Goal: Navigation & Orientation: Find specific page/section

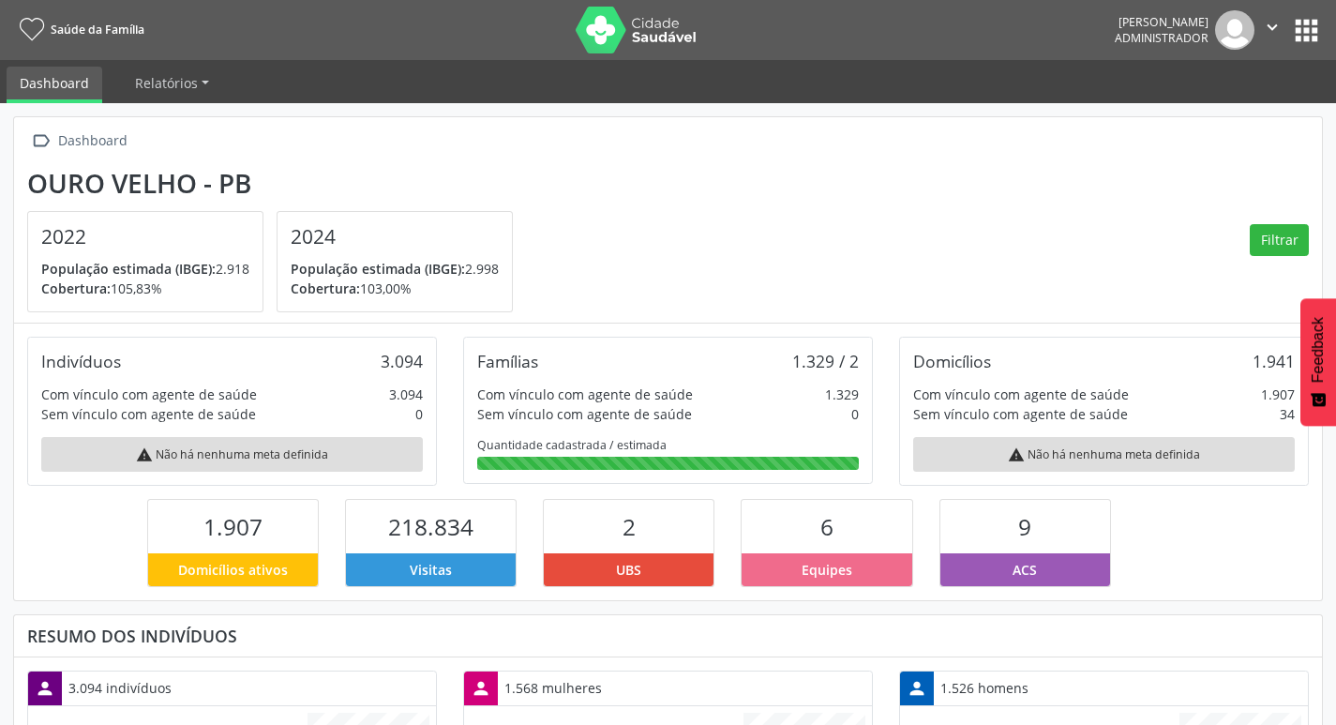
scroll to position [311, 436]
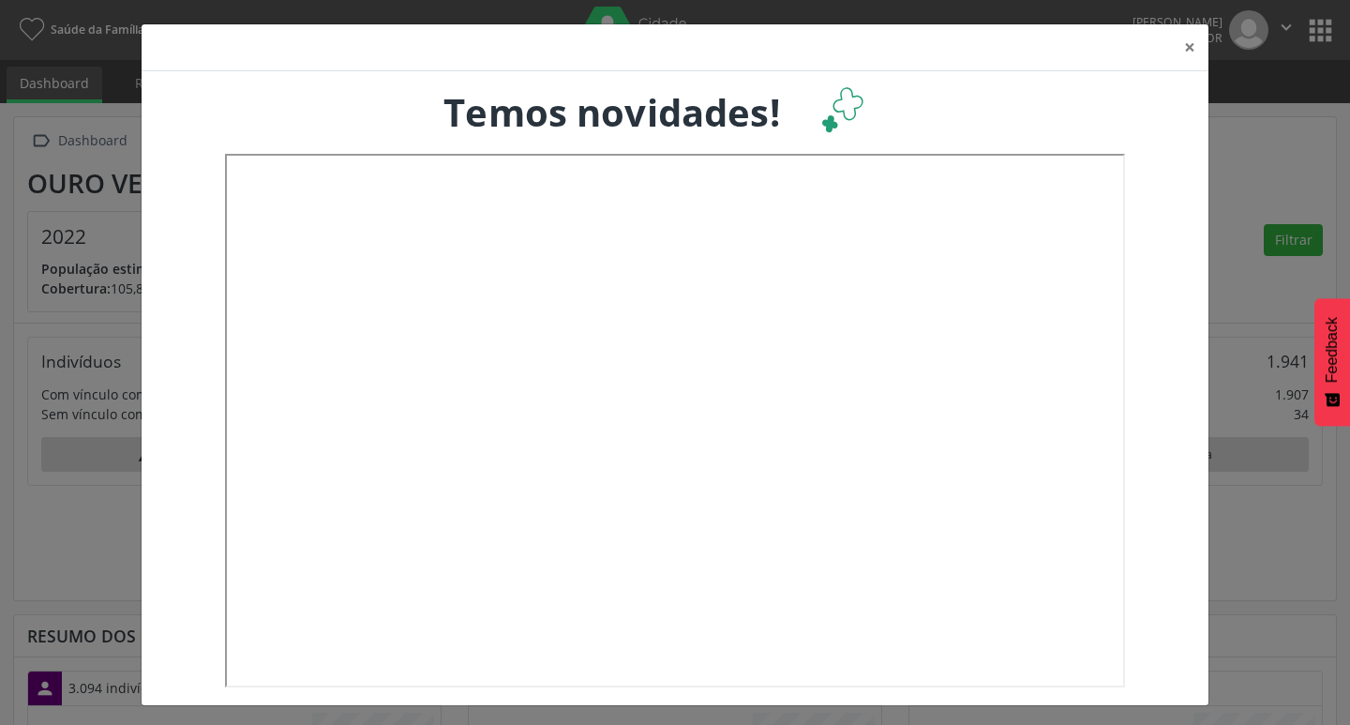
scroll to position [311, 441]
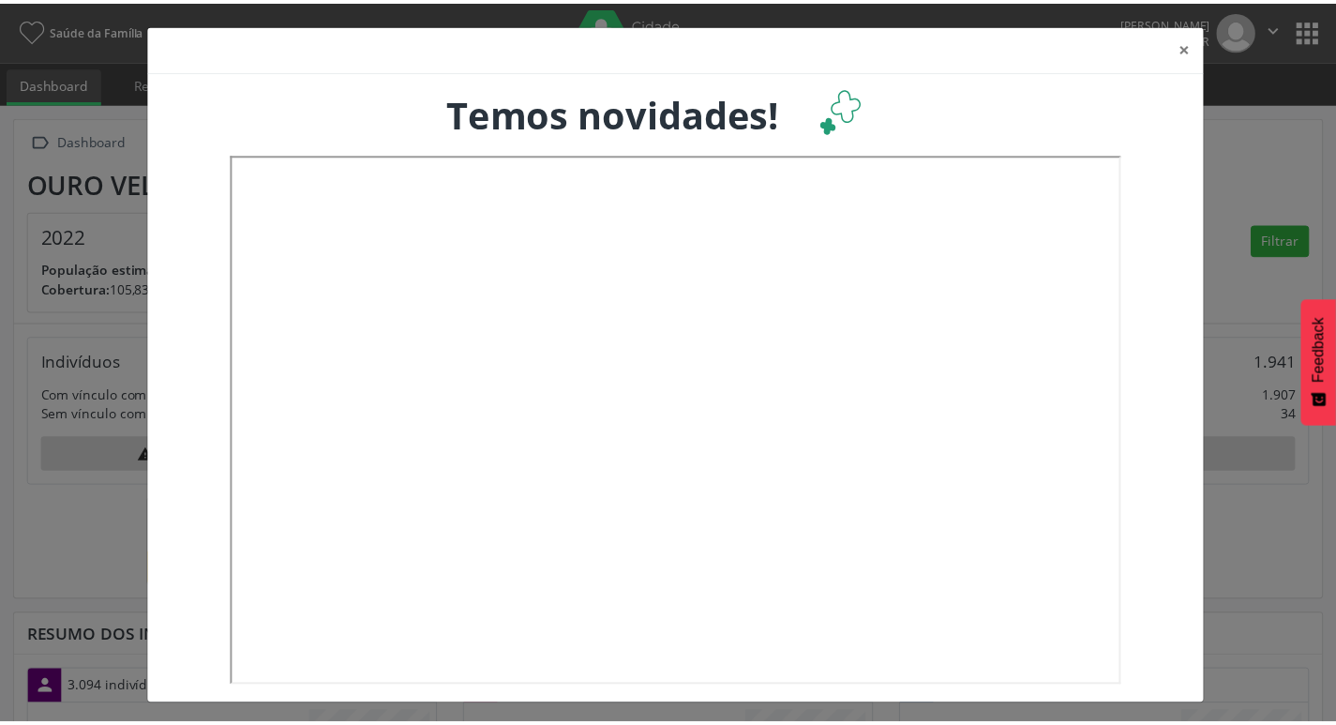
scroll to position [311, 441]
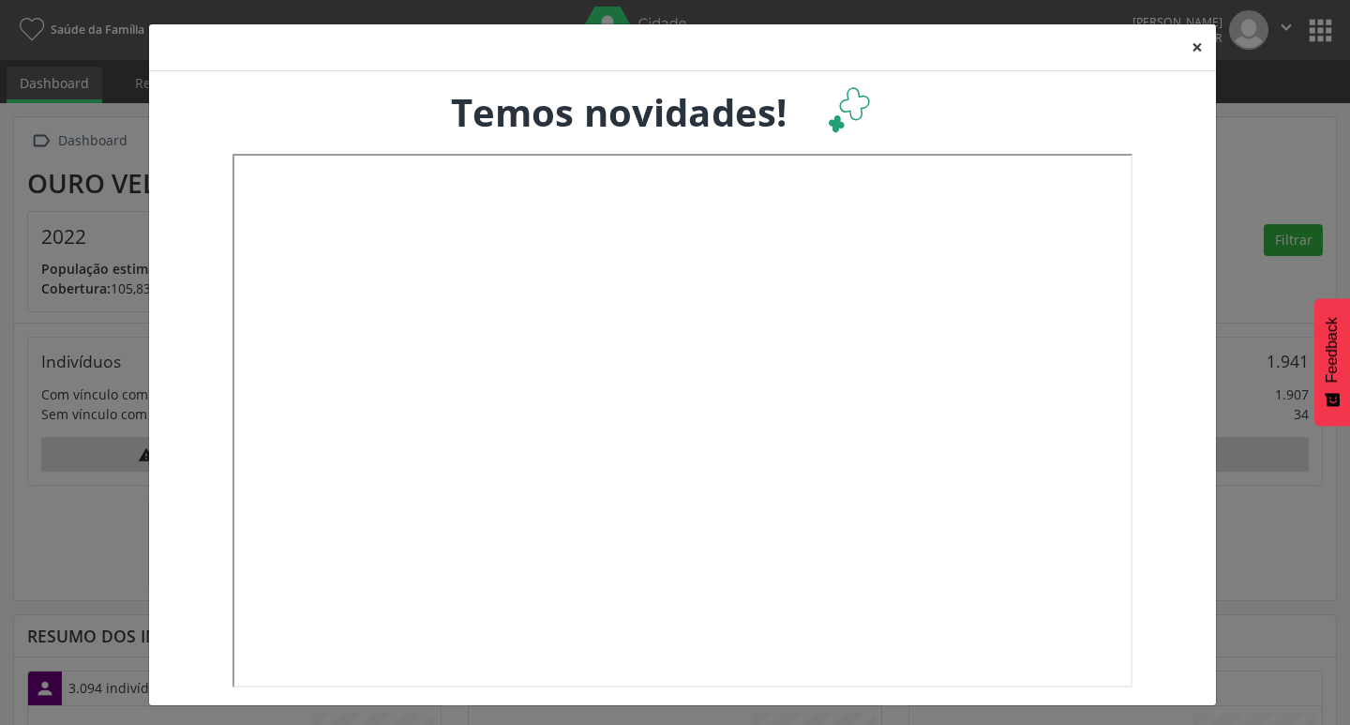
click at [1195, 49] on button "×" at bounding box center [1198, 47] width 38 height 46
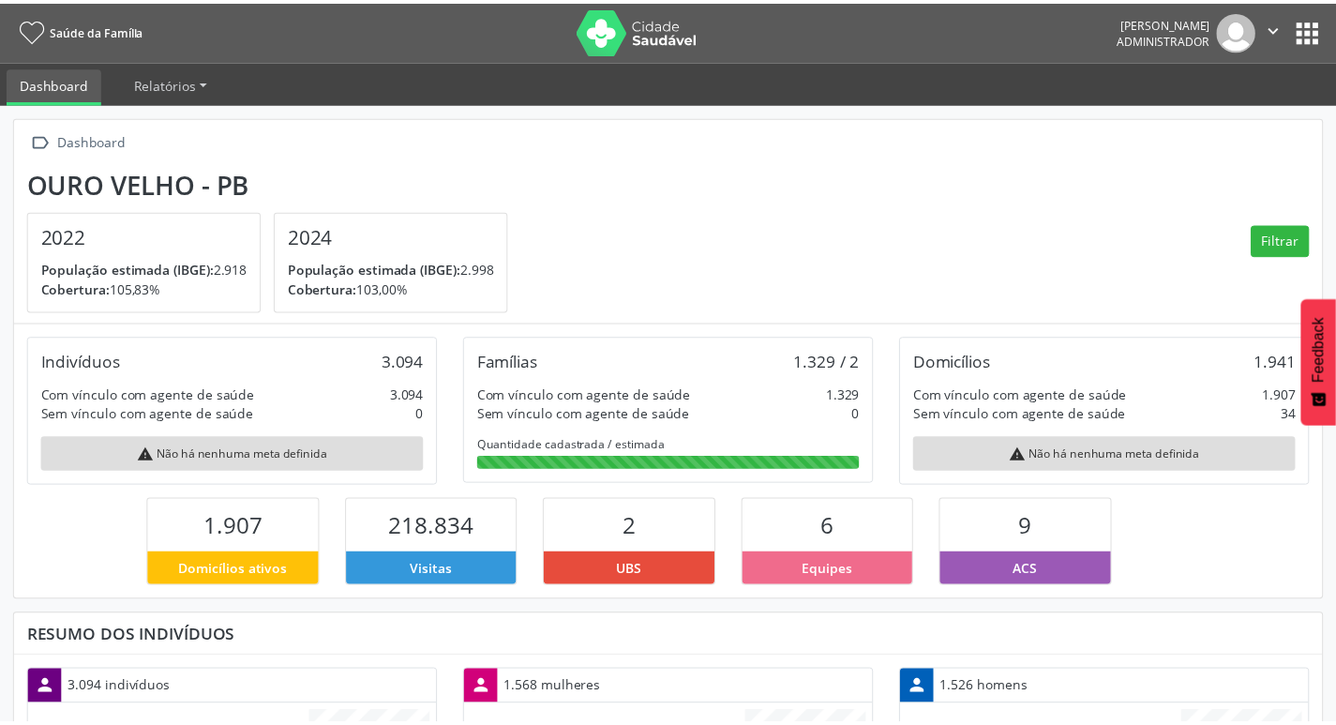
scroll to position [937481, 937357]
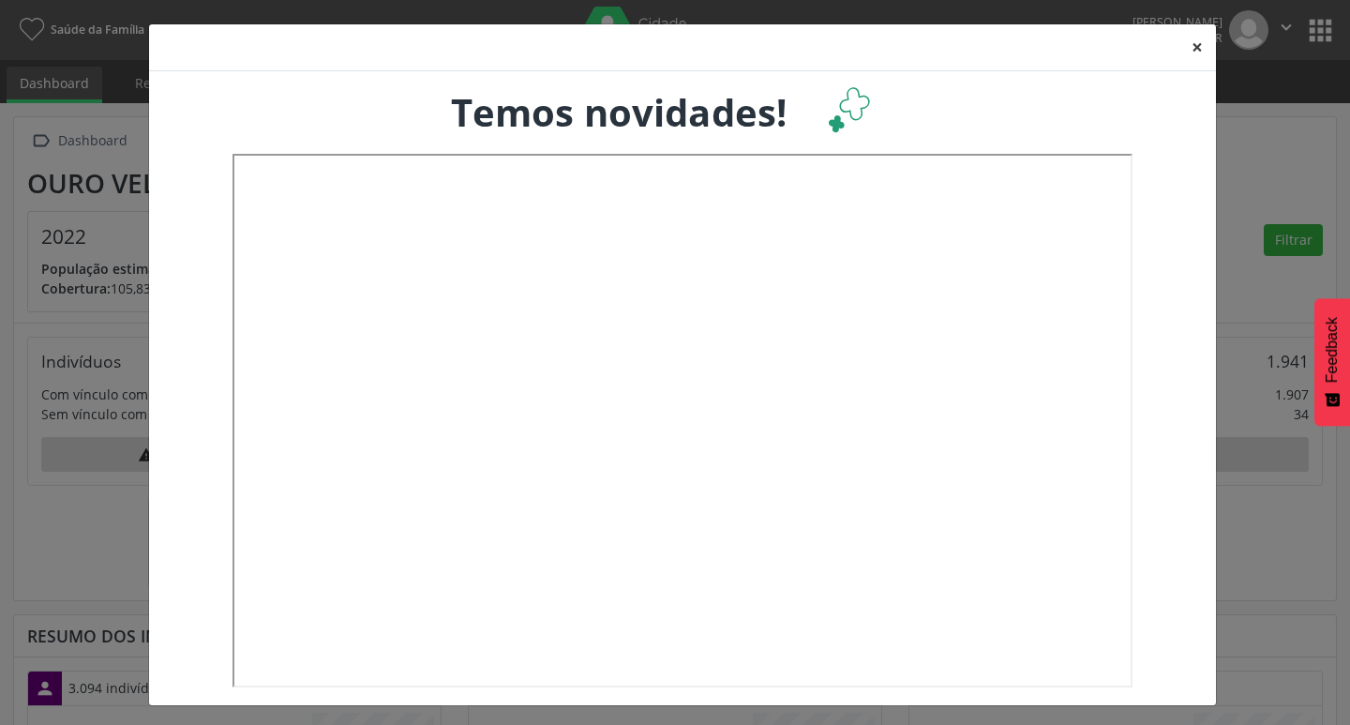
click at [1192, 45] on button "×" at bounding box center [1198, 47] width 38 height 46
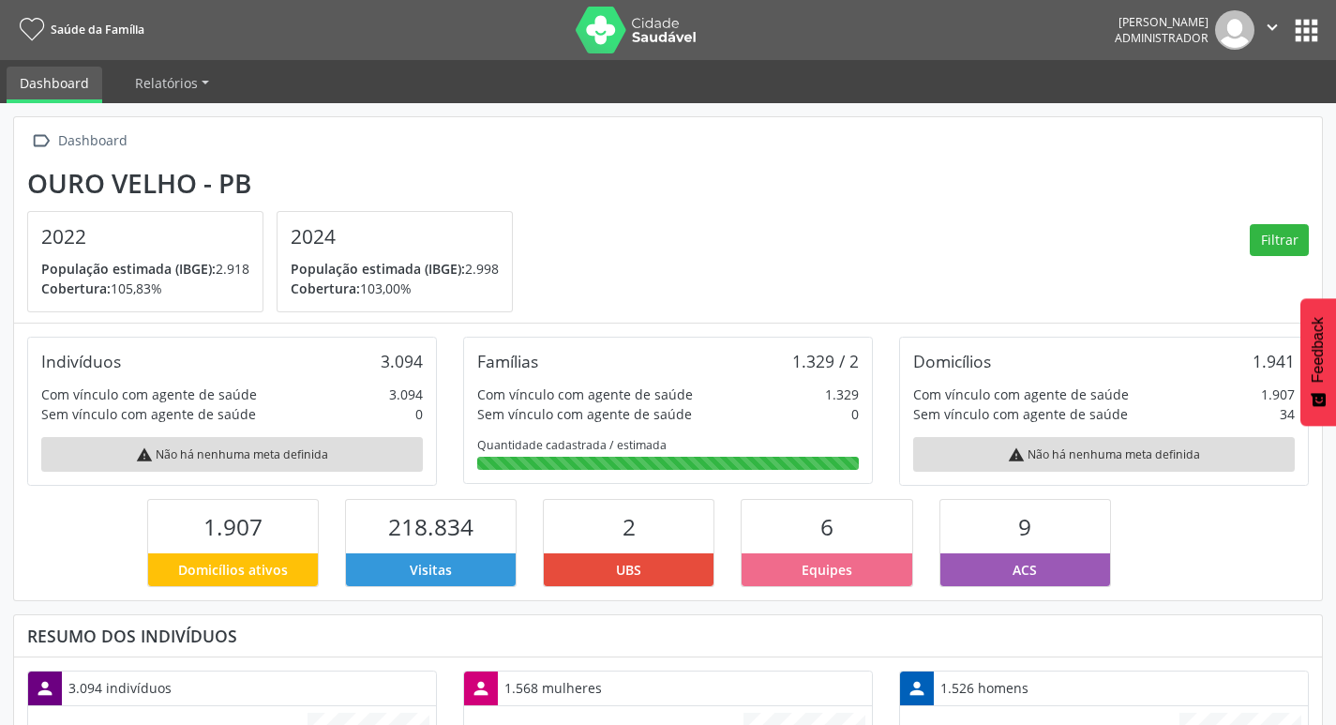
scroll to position [937481, 937357]
